Goal: Navigation & Orientation: Understand site structure

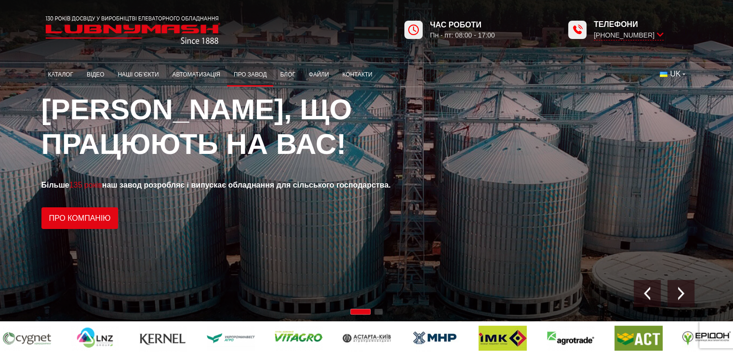
click at [241, 70] on link "Про завод" at bounding box center [250, 74] width 46 height 19
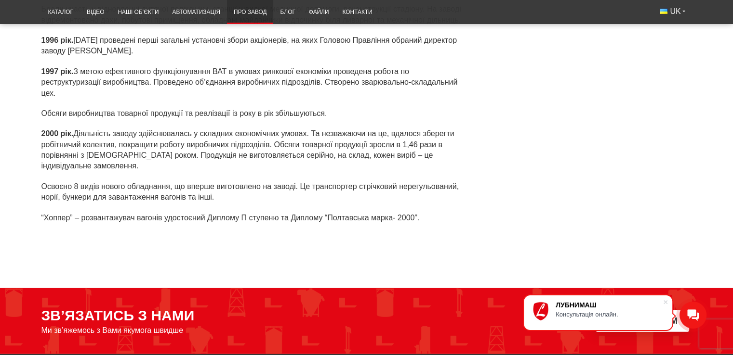
scroll to position [2553, 0]
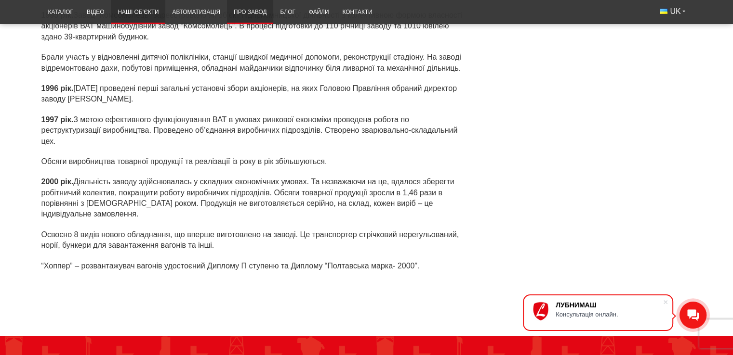
click at [133, 13] on link "Наші об’єкти" at bounding box center [138, 12] width 54 height 19
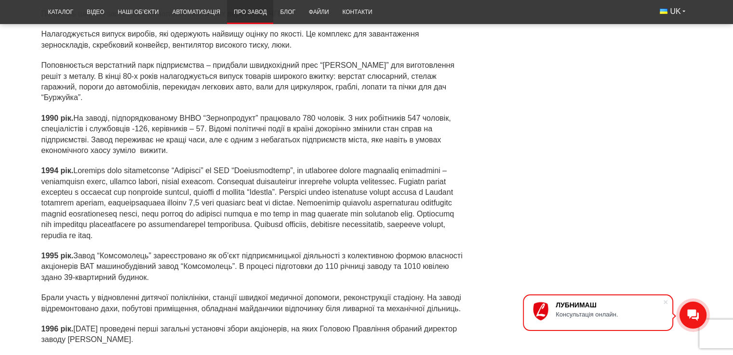
scroll to position [2071, 0]
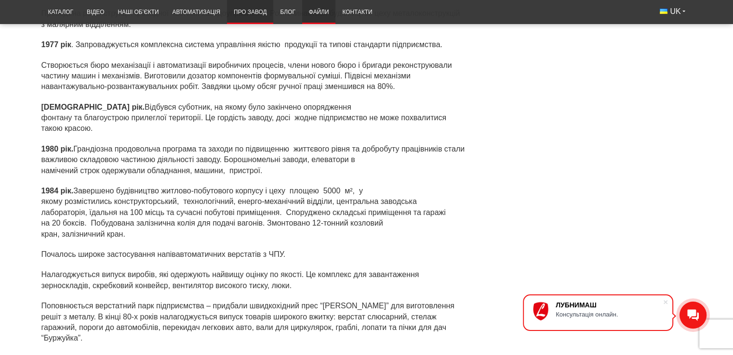
click at [318, 10] on link "Файли" at bounding box center [319, 12] width 34 height 19
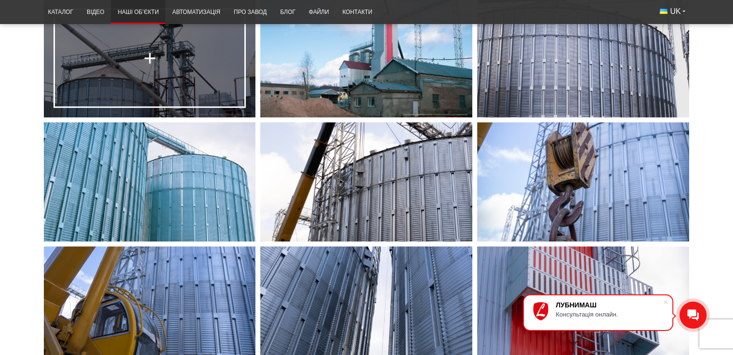
scroll to position [385, 0]
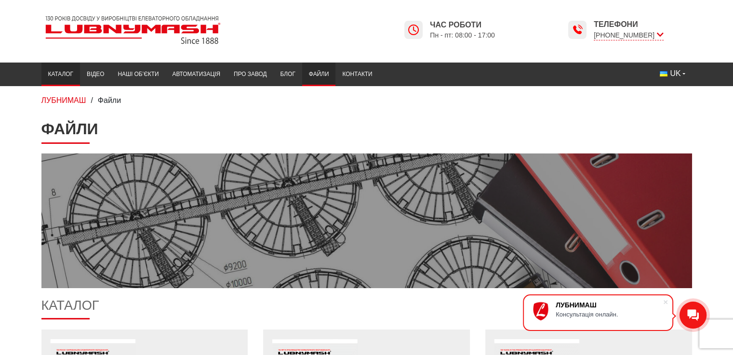
click at [67, 73] on link "Каталог" at bounding box center [60, 74] width 39 height 19
